Goal: Task Accomplishment & Management: Manage account settings

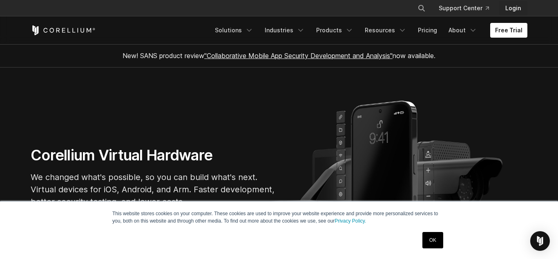
click at [514, 5] on link "Login" at bounding box center [513, 8] width 29 height 15
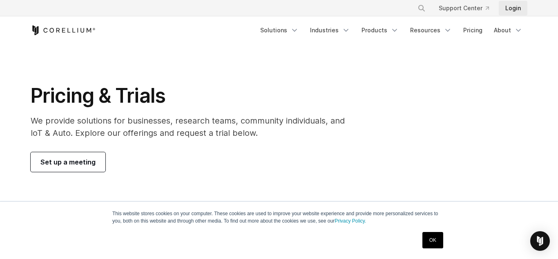
click at [514, 6] on link "Login" at bounding box center [513, 8] width 29 height 15
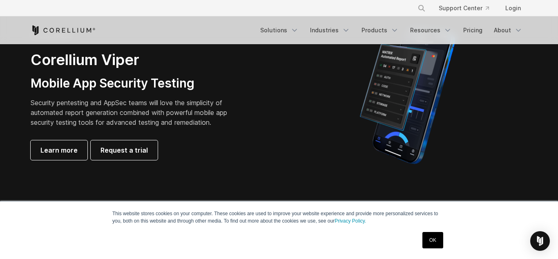
scroll to position [216, 0]
